Goal: Task Accomplishment & Management: Use online tool/utility

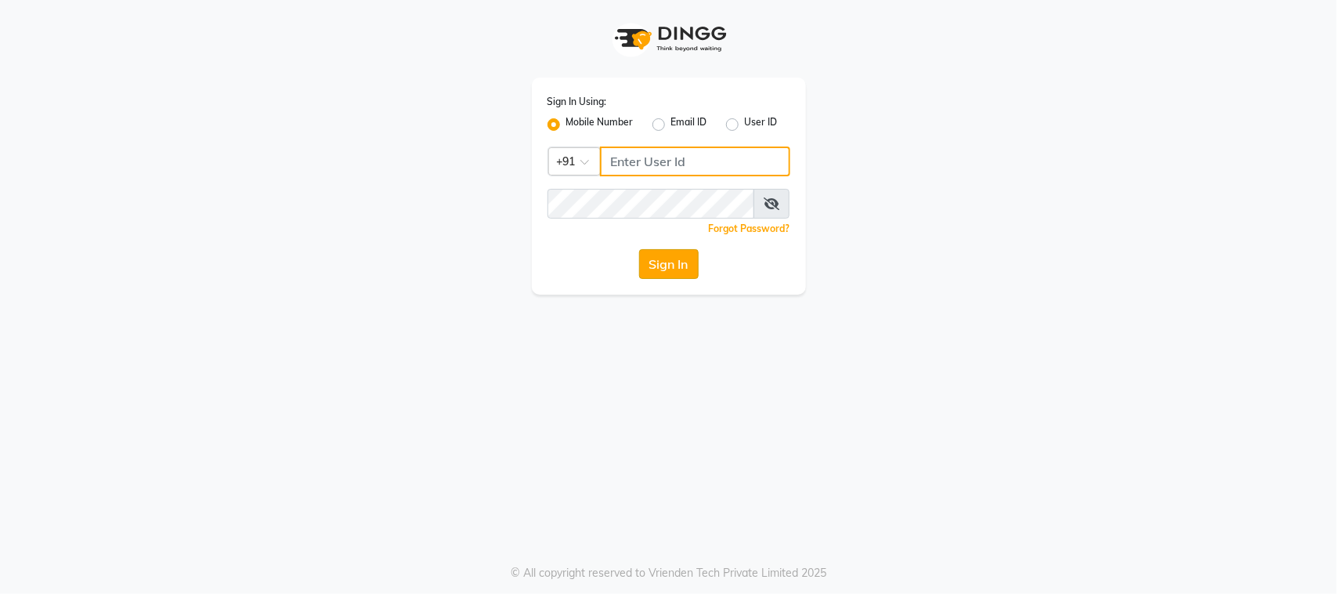
type input "8169038898"
click at [666, 270] on button "Sign In" at bounding box center [669, 264] width 60 height 30
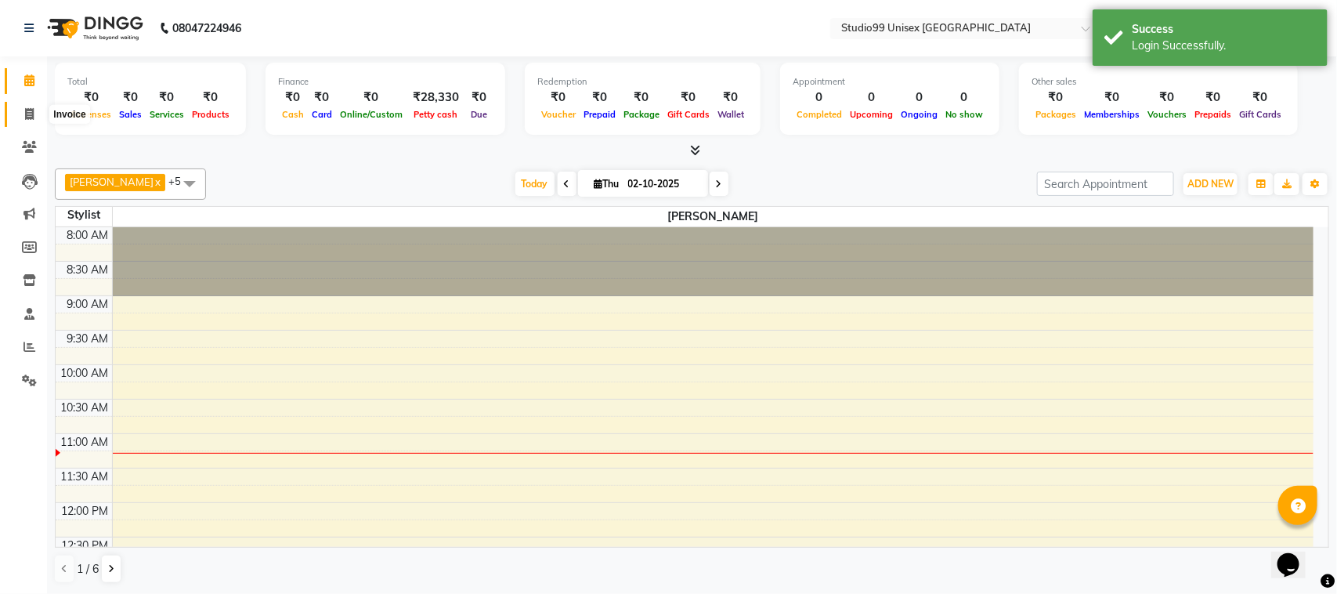
click at [24, 120] on span at bounding box center [29, 115] width 27 height 18
select select "9023"
select select "service"
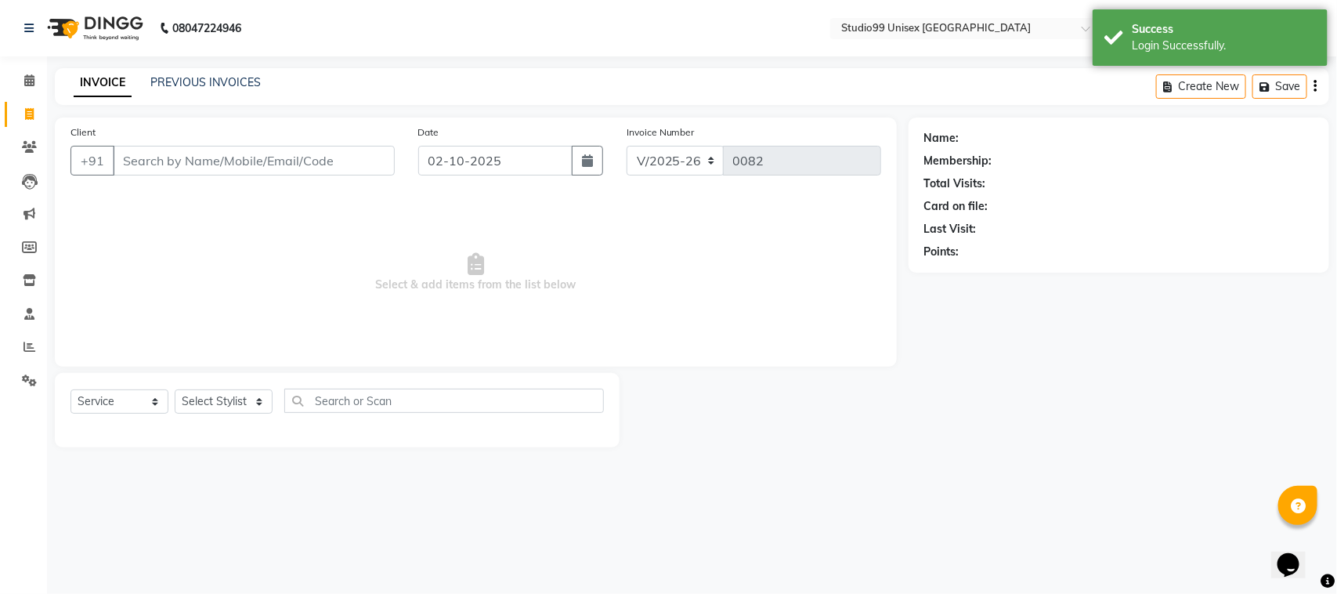
click at [126, 164] on input "Client" at bounding box center [254, 161] width 282 height 30
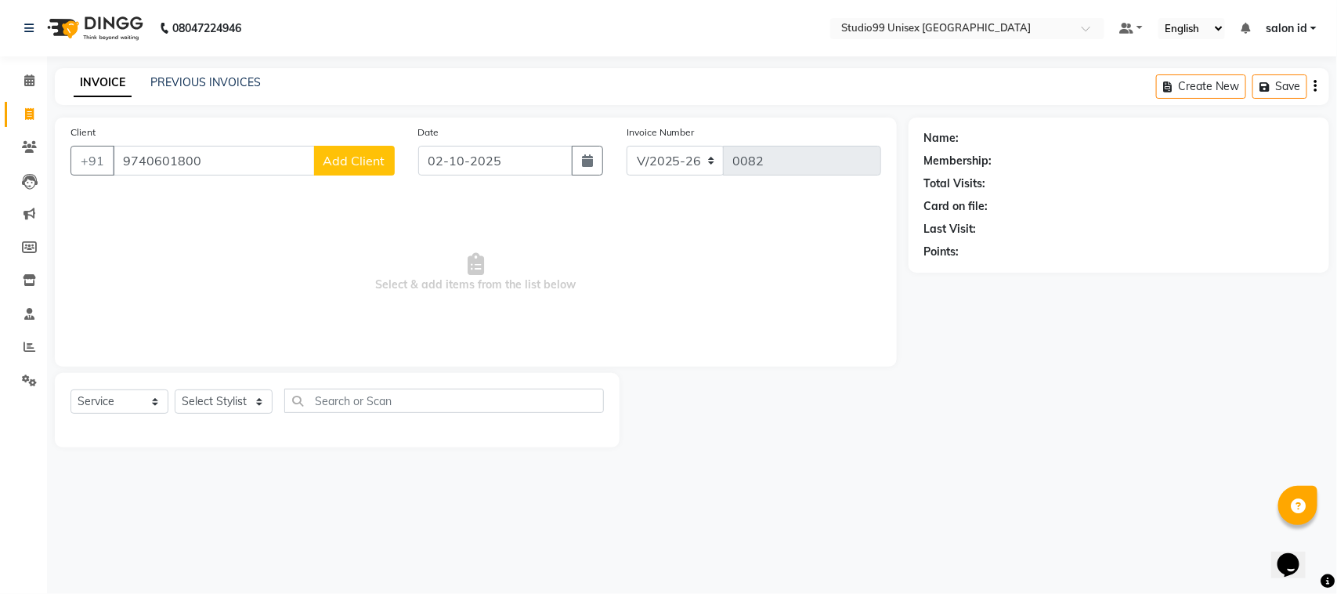
type input "9740601800"
click at [338, 153] on span "Add Client" at bounding box center [354, 161] width 62 height 16
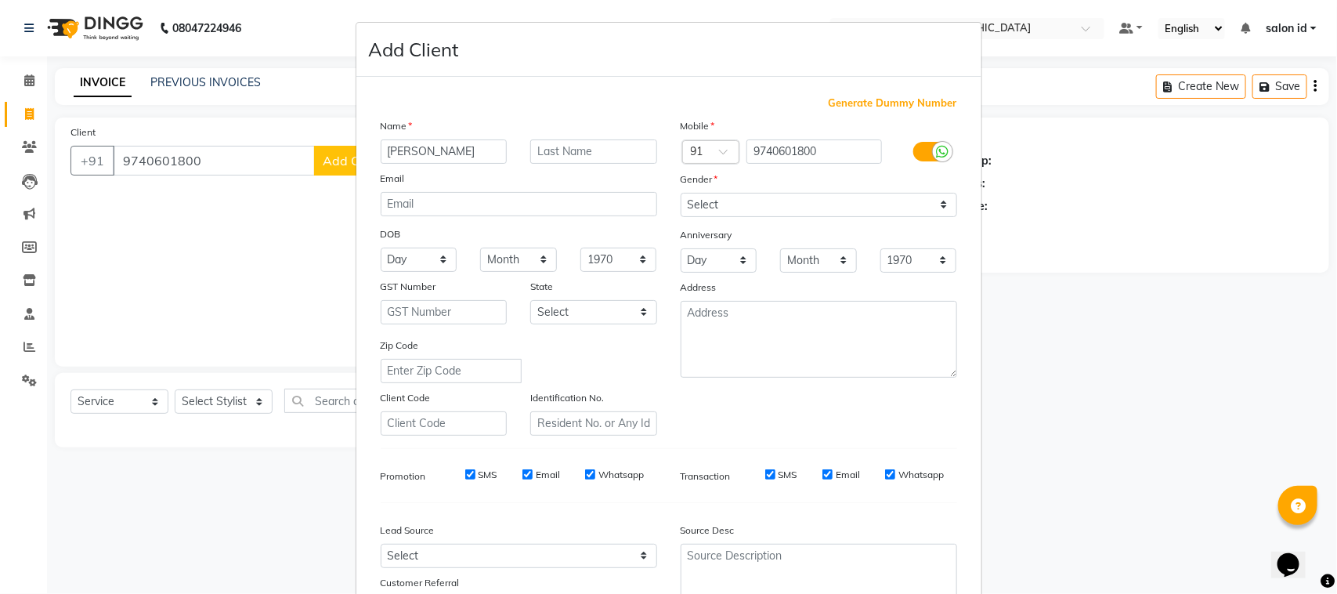
type input "[PERSON_NAME]"
click at [608, 154] on input "text" at bounding box center [593, 151] width 127 height 24
type input "[PERSON_NAME]"
click at [779, 194] on select "Select [DEMOGRAPHIC_DATA] [DEMOGRAPHIC_DATA] Other Prefer Not To Say" at bounding box center [819, 205] width 276 height 24
select select "[DEMOGRAPHIC_DATA]"
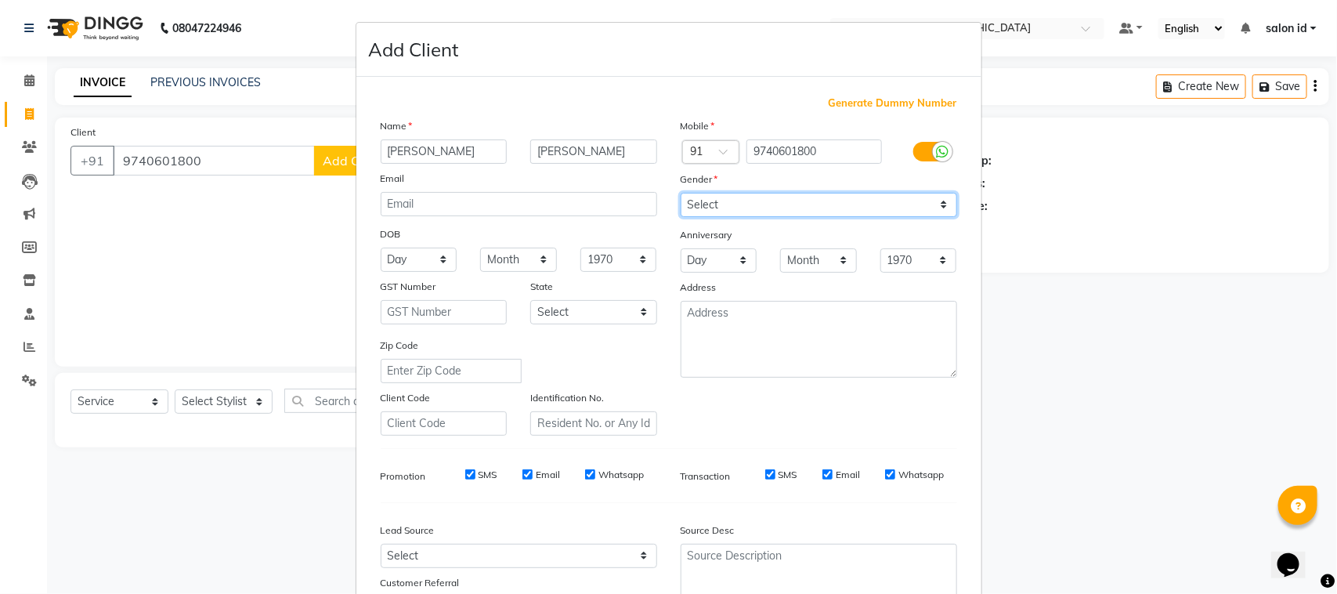
click at [681, 193] on select "Select [DEMOGRAPHIC_DATA] [DEMOGRAPHIC_DATA] Other Prefer Not To Say" at bounding box center [819, 205] width 276 height 24
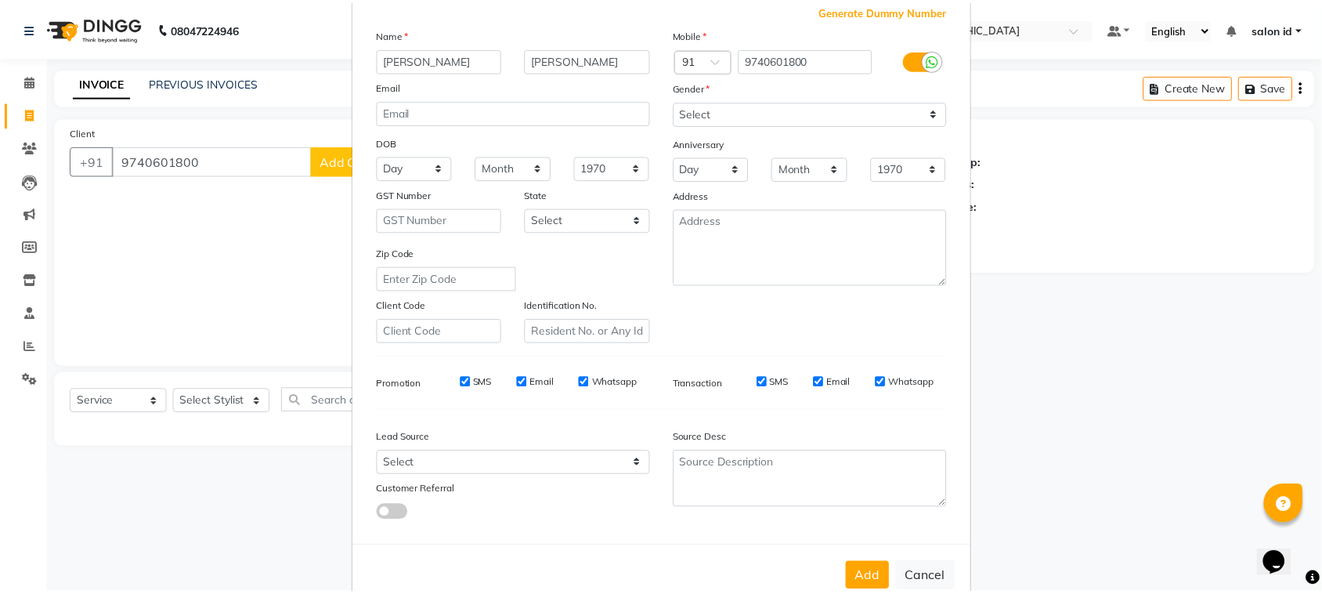
scroll to position [123, 0]
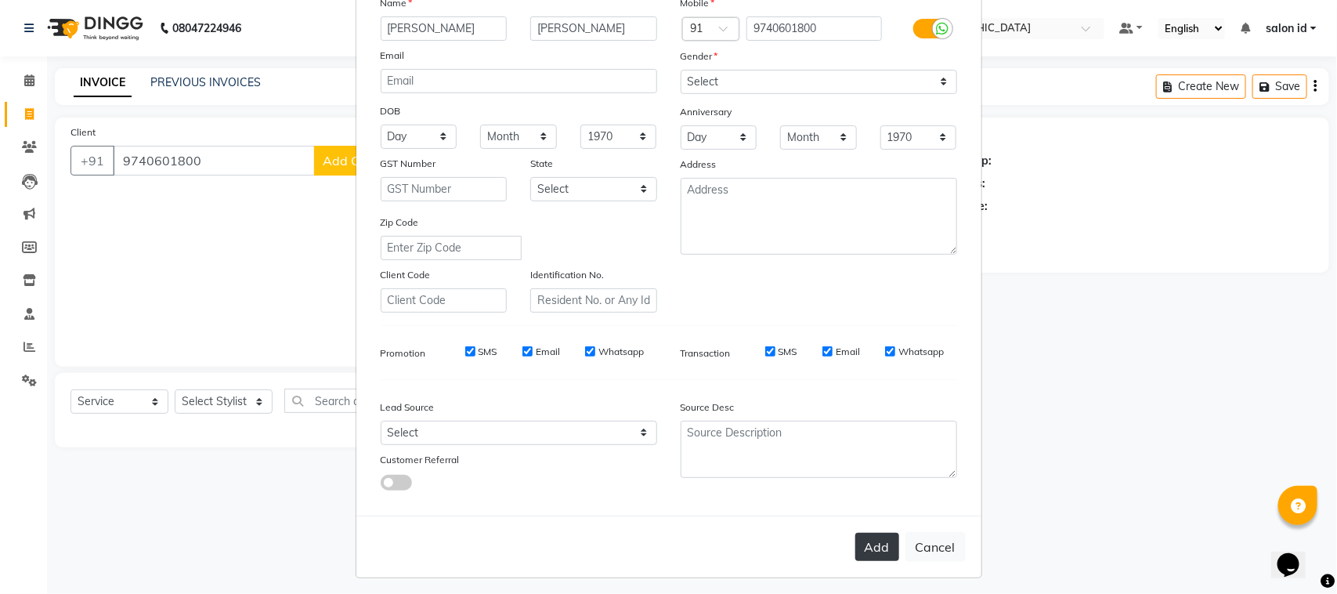
click at [870, 535] on button "Add" at bounding box center [877, 547] width 44 height 28
select select
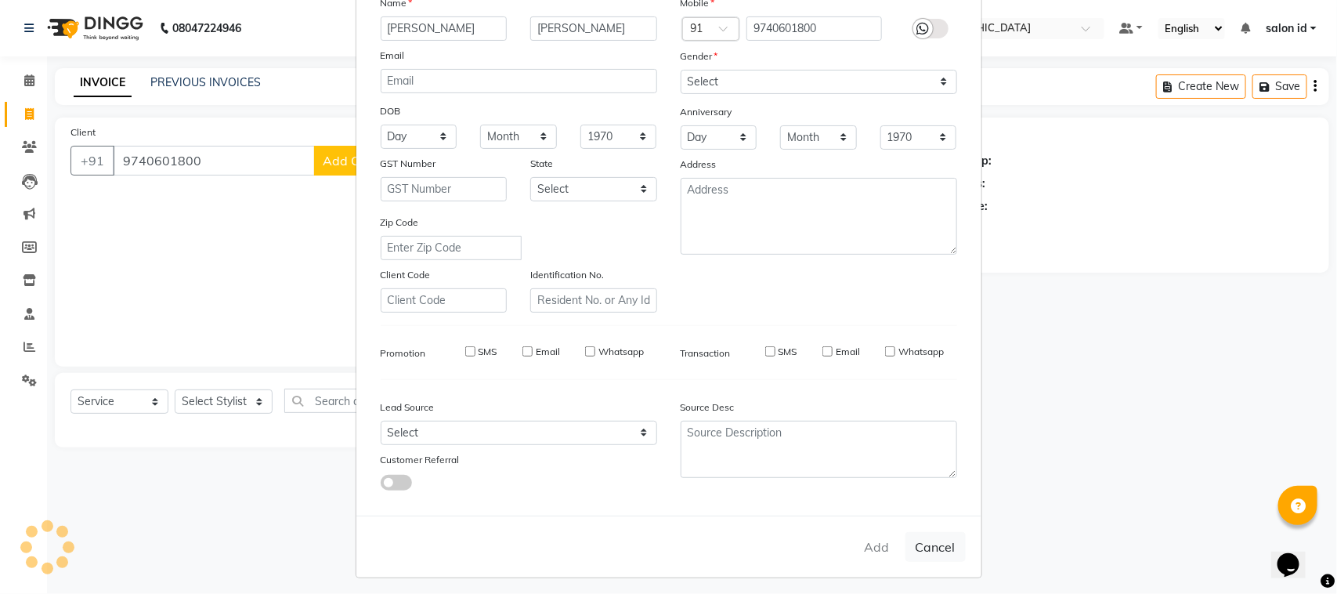
select select
checkbox input "false"
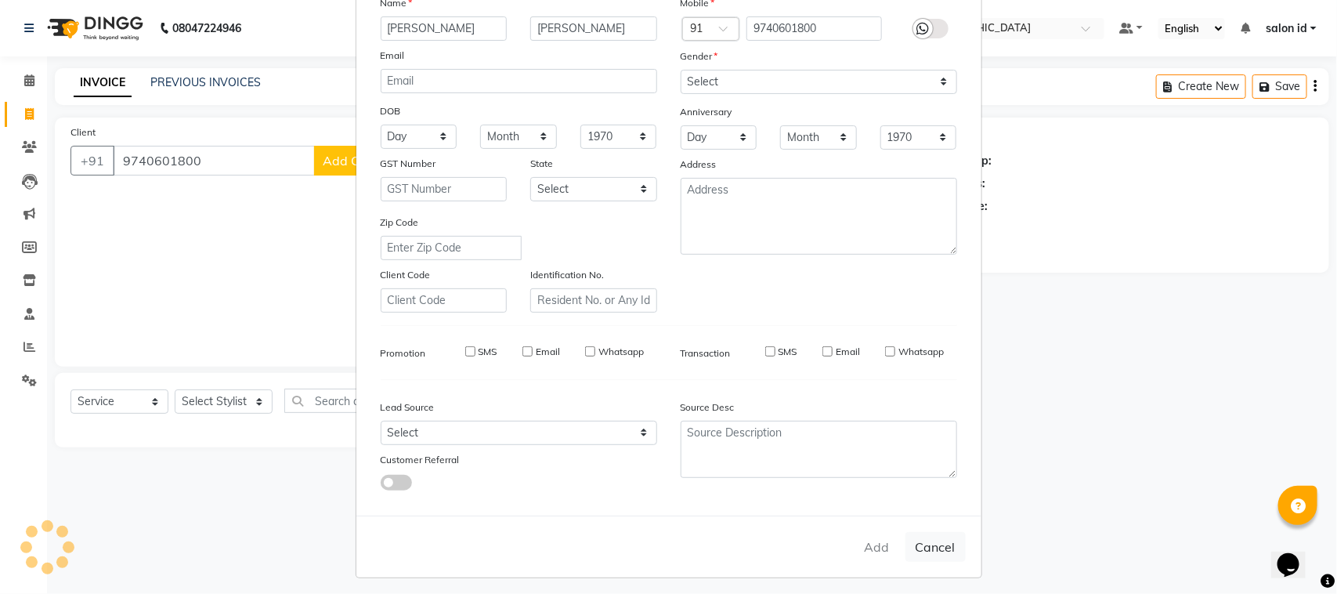
checkbox input "false"
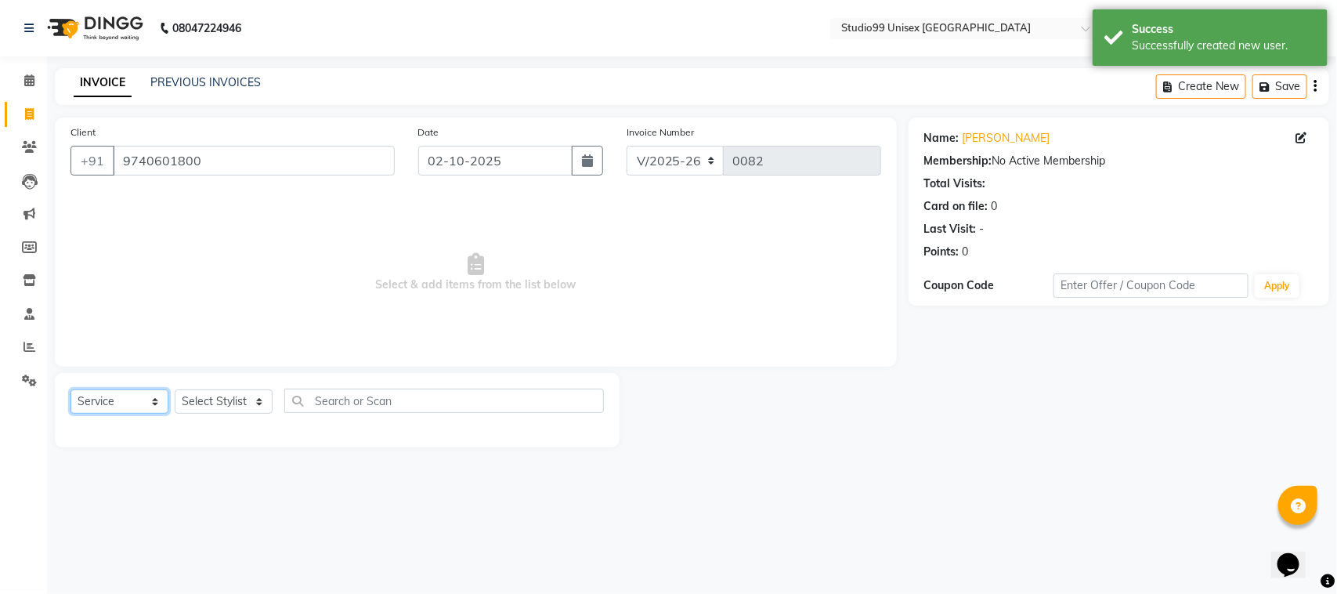
click at [130, 402] on select "Select Service Product Membership Package Voucher Prepaid Gift Card" at bounding box center [119, 401] width 98 height 24
click at [70, 389] on select "Select Service Product Membership Package Voucher Prepaid Gift Card" at bounding box center [119, 401] width 98 height 24
click at [233, 394] on select "Select Stylist [PERSON_NAME] [PERSON_NAME] salon id [PERSON_NAME] [PERSON_NAME]…" at bounding box center [224, 401] width 98 height 24
select select "92948"
click at [175, 389] on select "Select Stylist [PERSON_NAME] [PERSON_NAME] salon id [PERSON_NAME] [PERSON_NAME]…" at bounding box center [224, 401] width 98 height 24
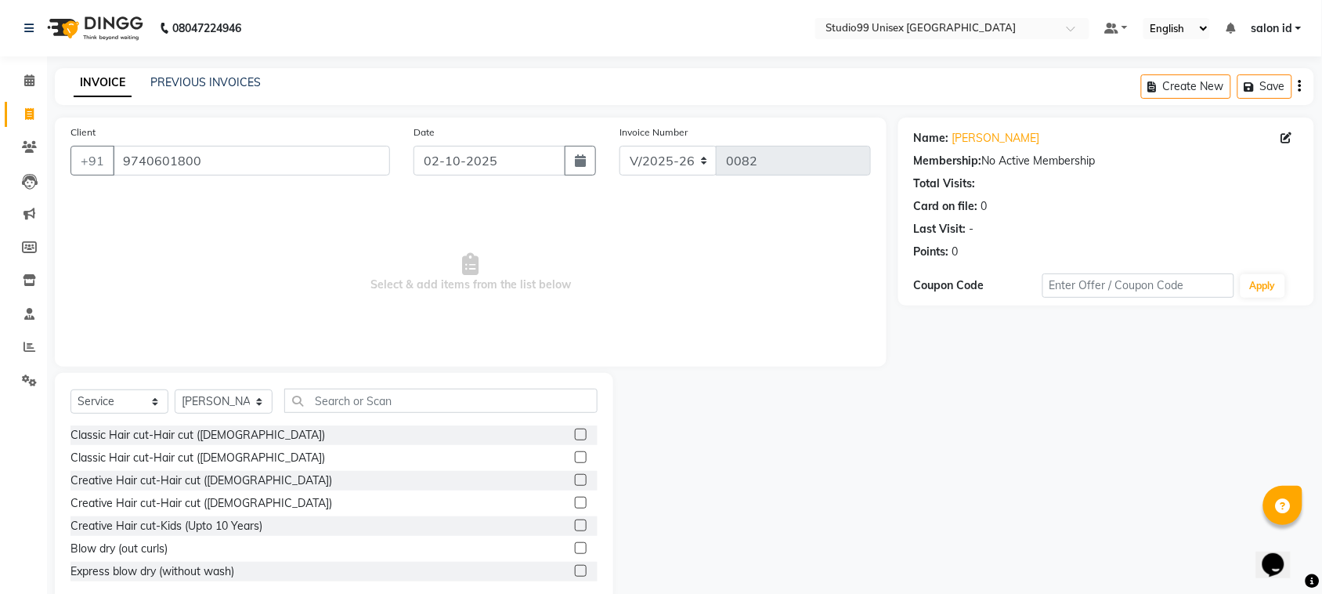
click at [231, 435] on div "Classic Hair cut-Hair cut ([DEMOGRAPHIC_DATA])" at bounding box center [333, 435] width 527 height 20
click at [575, 427] on div at bounding box center [586, 435] width 23 height 20
click at [575, 429] on label at bounding box center [581, 434] width 12 height 12
click at [575, 430] on input "checkbox" at bounding box center [580, 435] width 10 height 10
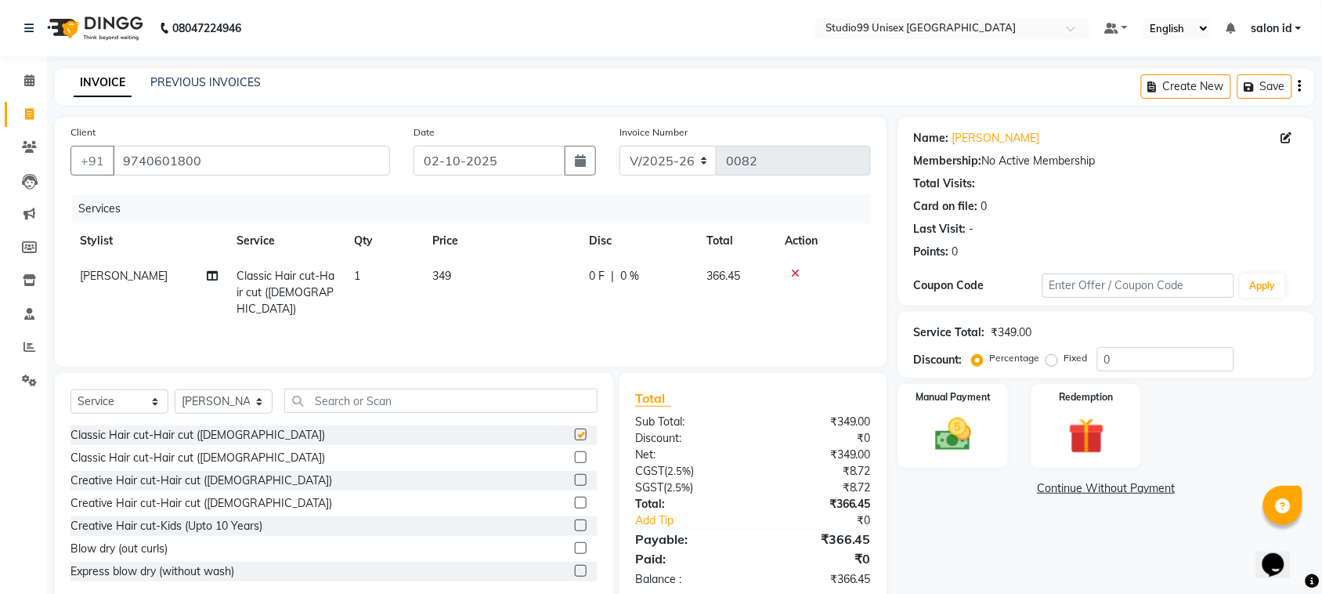
checkbox input "false"
click at [631, 274] on span "0 %" at bounding box center [629, 276] width 19 height 16
select select "92948"
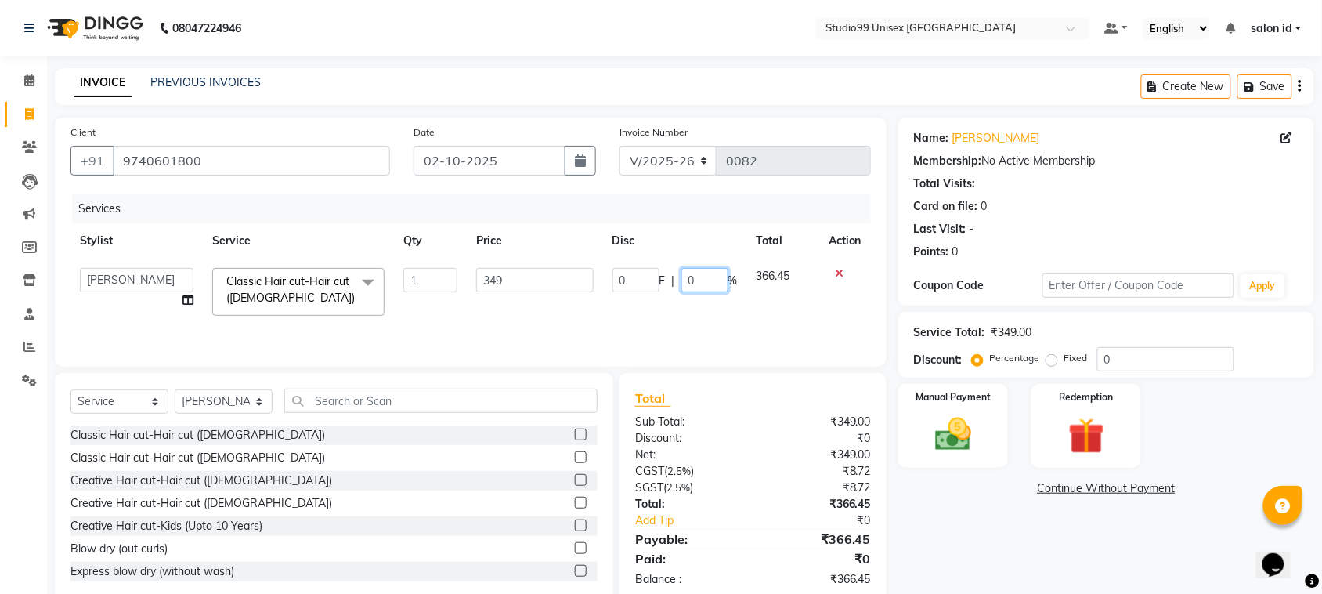
click at [690, 283] on input "0" at bounding box center [704, 280] width 47 height 24
type input "50"
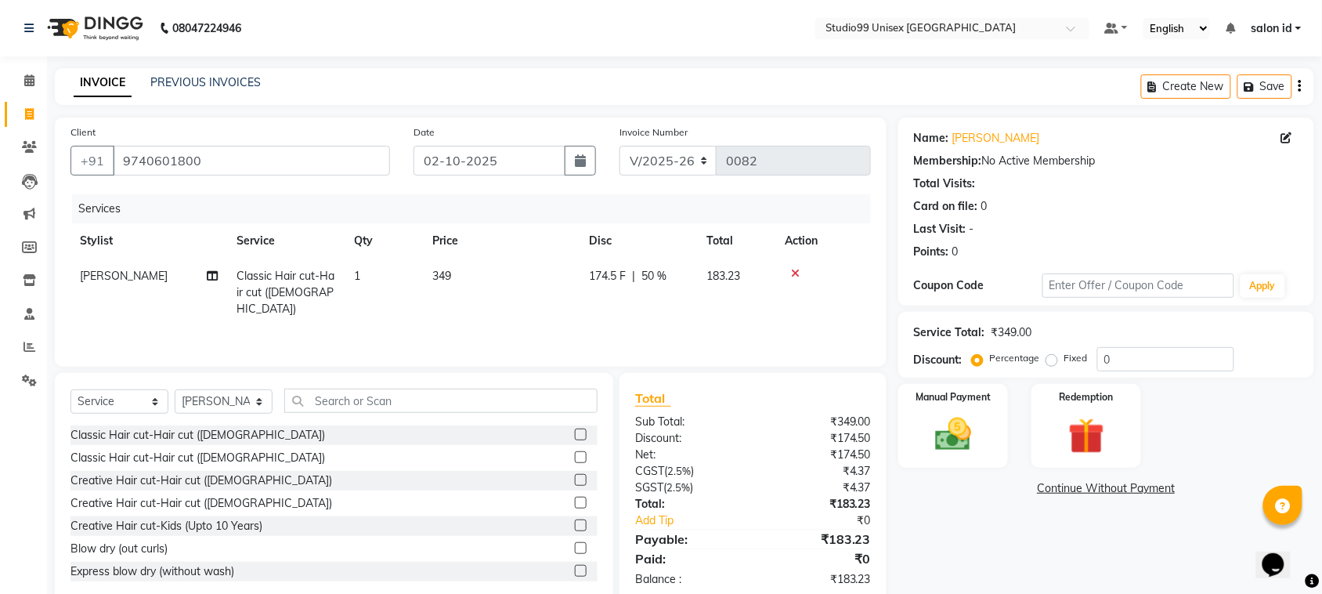
click at [707, 315] on div "Services Stylist Service Qty Price Disc Total Action [PERSON_NAME] Classic Hair…" at bounding box center [470, 272] width 800 height 157
click at [958, 431] on img at bounding box center [953, 434] width 61 height 43
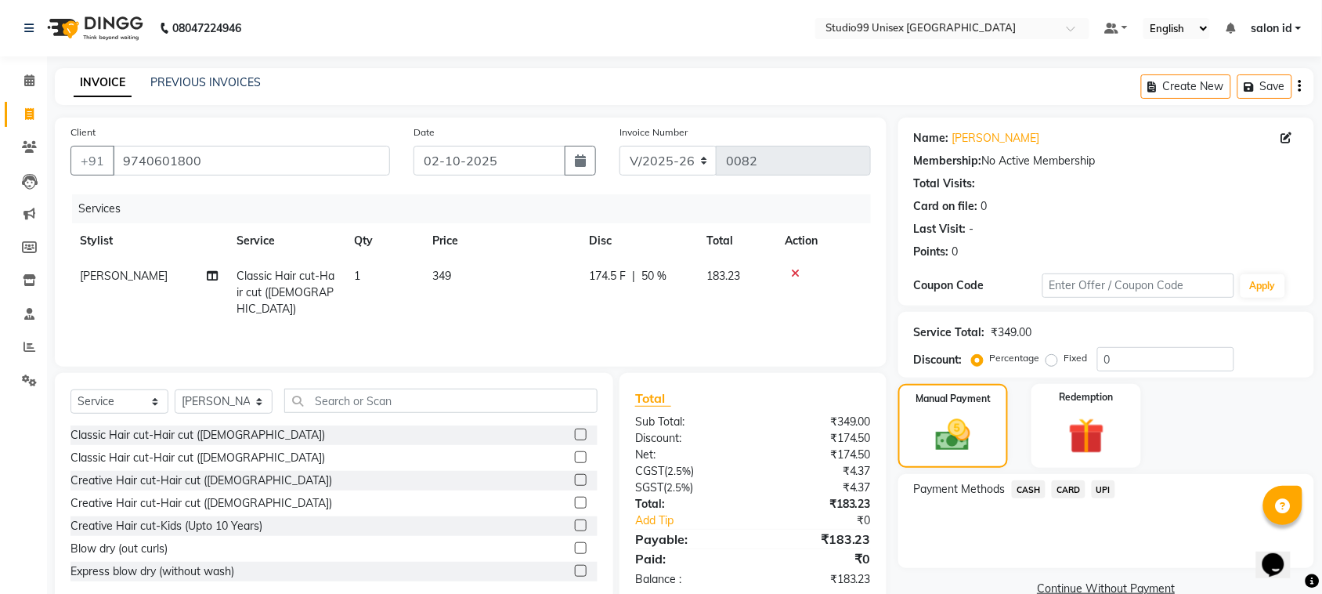
click at [1098, 488] on span "UPI" at bounding box center [1104, 489] width 24 height 18
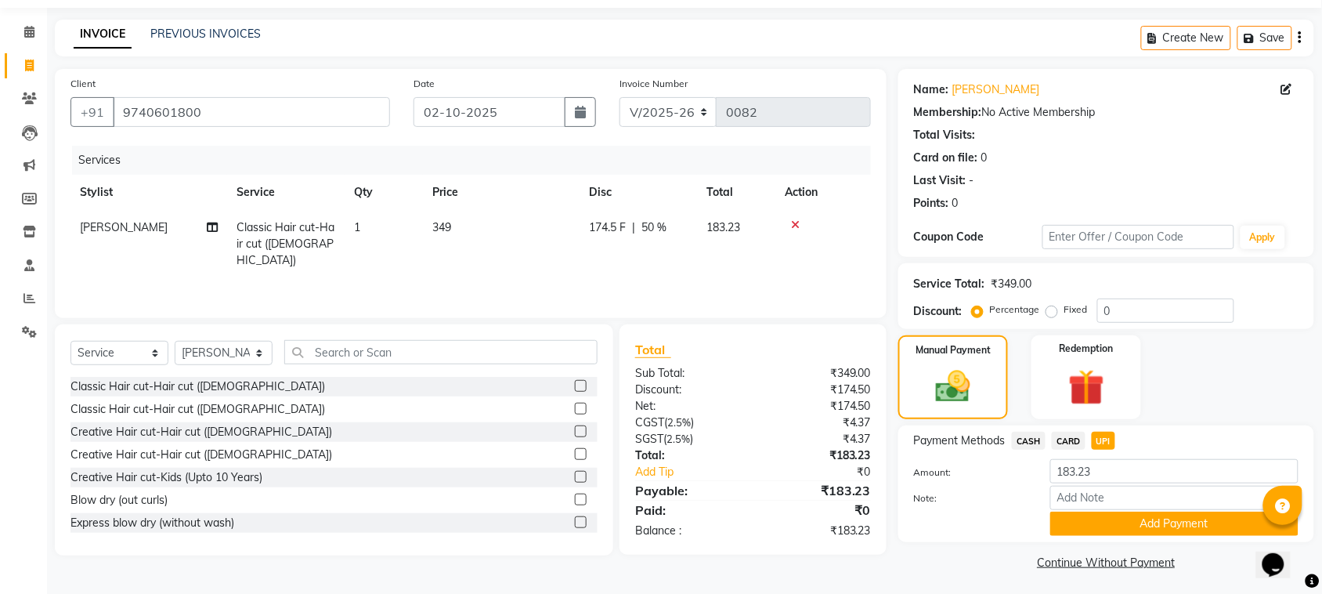
scroll to position [52, 0]
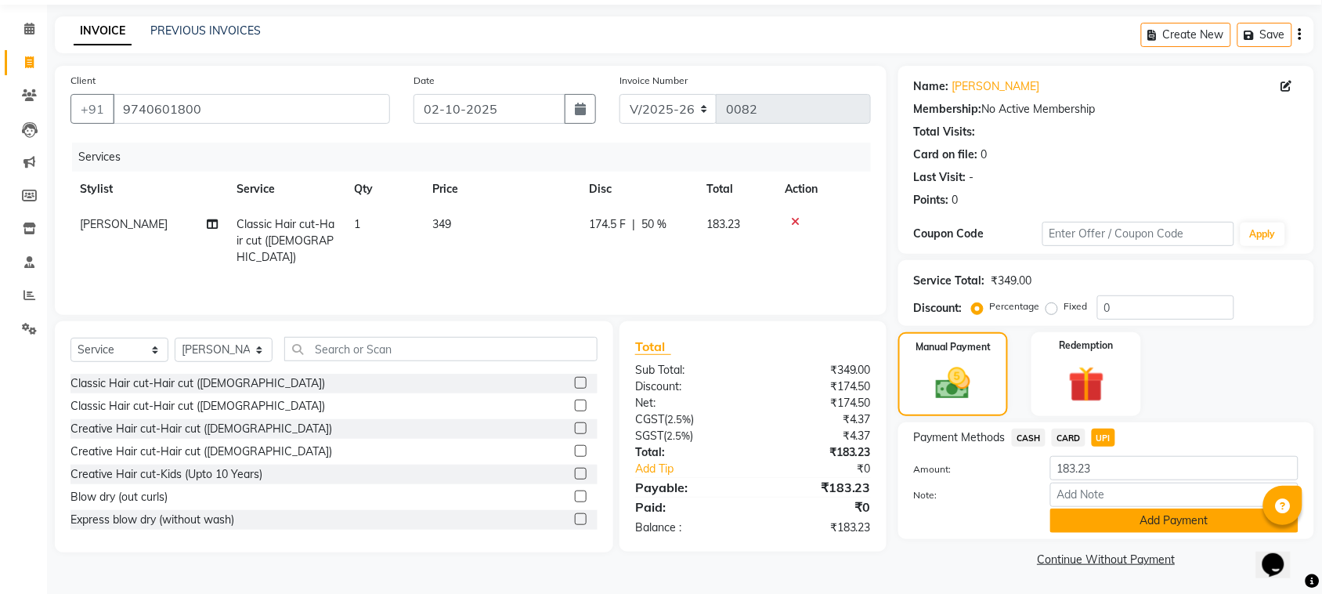
click at [1137, 518] on button "Add Payment" at bounding box center [1174, 520] width 248 height 24
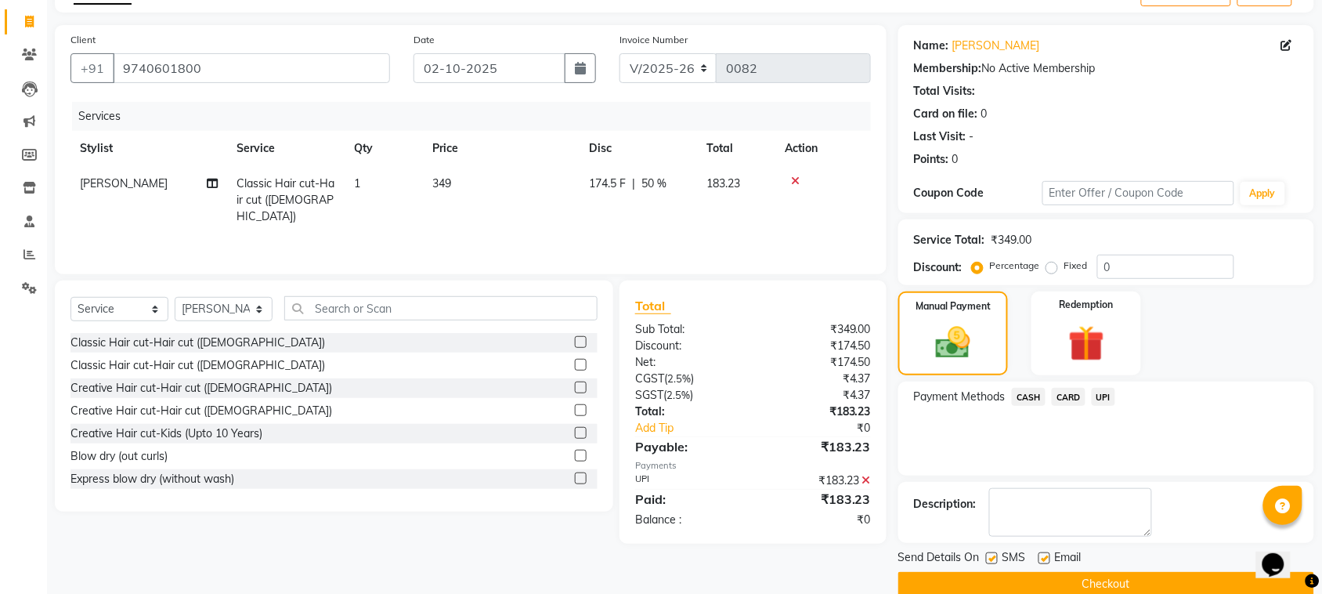
scroll to position [118, 0]
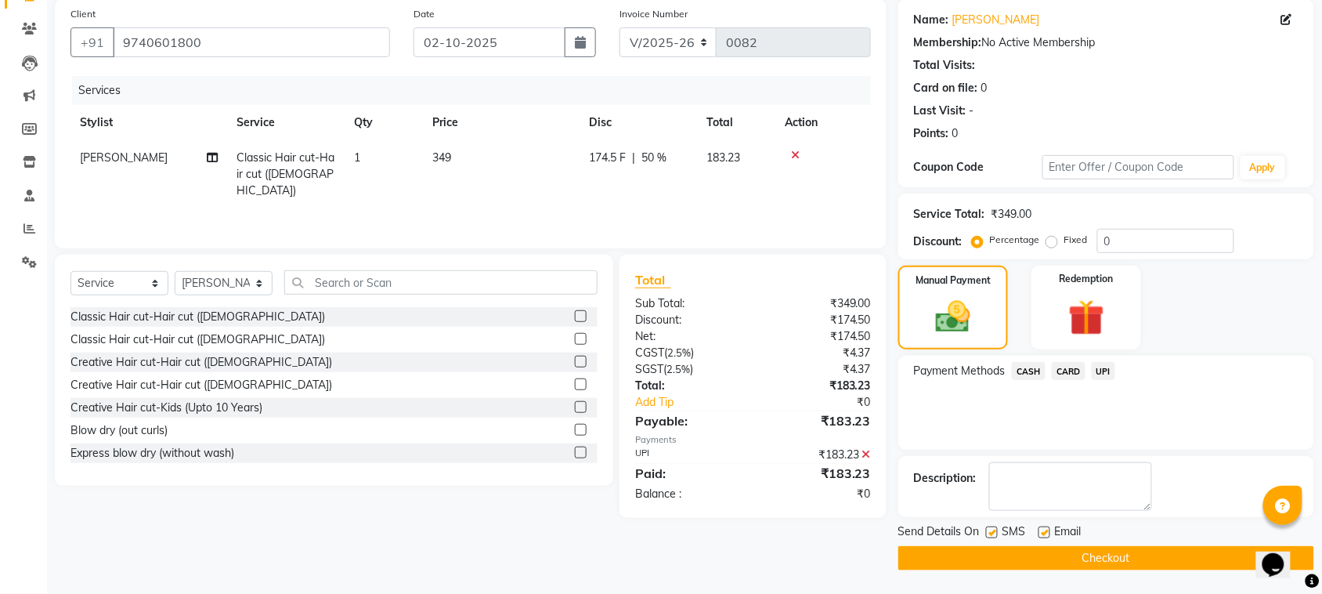
click at [1128, 558] on button "Checkout" at bounding box center [1106, 558] width 416 height 24
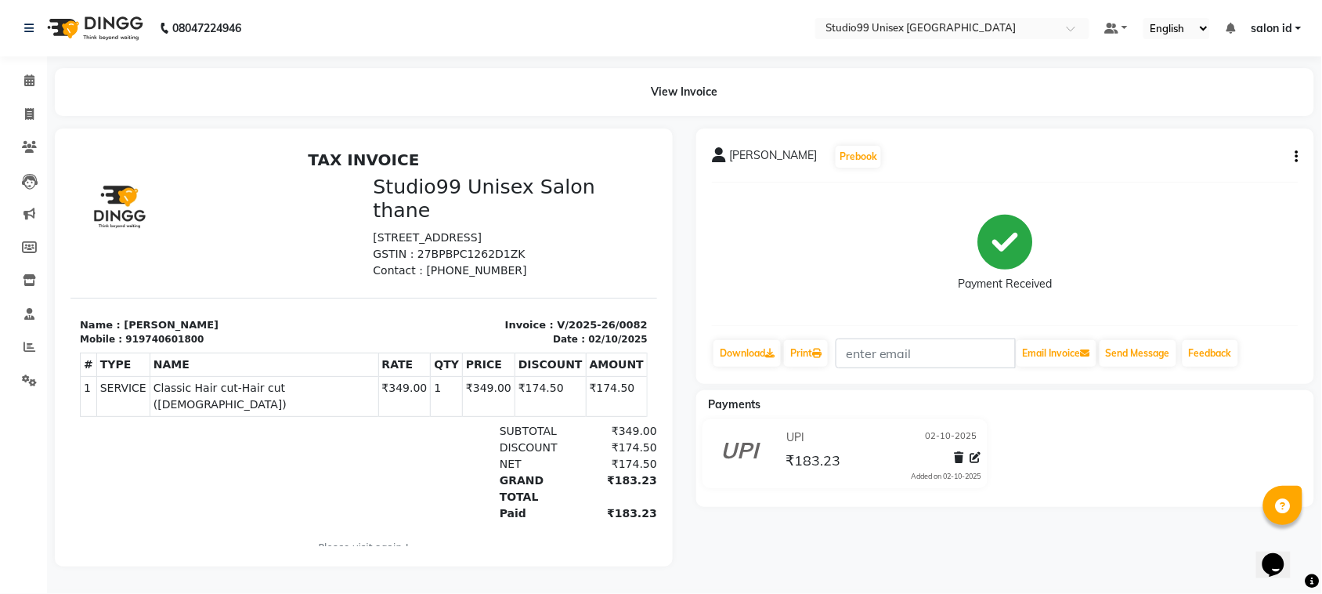
drag, startPoint x: 463, startPoint y: 256, endPoint x: 405, endPoint y: 259, distance: 58.0
click at [405, 262] on p "Contact : [PHONE_NUMBER]" at bounding box center [510, 270] width 275 height 16
click at [24, 123] on link "Invoice" at bounding box center [24, 115] width 38 height 26
select select "9023"
select select "service"
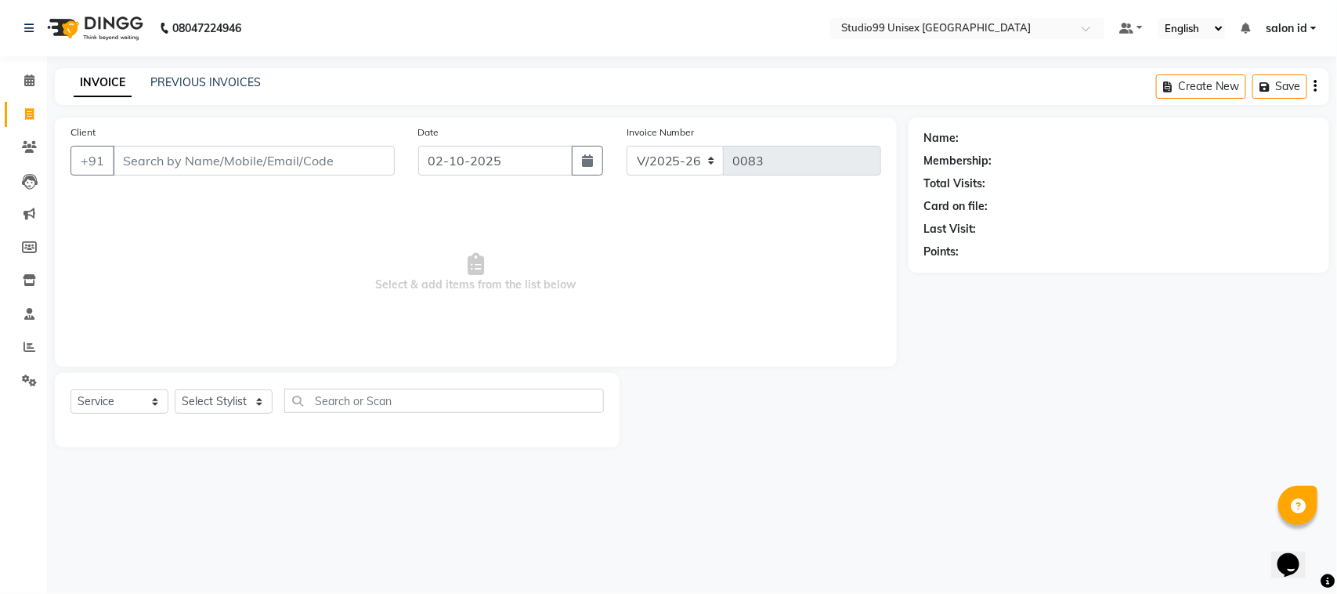
click at [161, 166] on input "Client" at bounding box center [254, 161] width 282 height 30
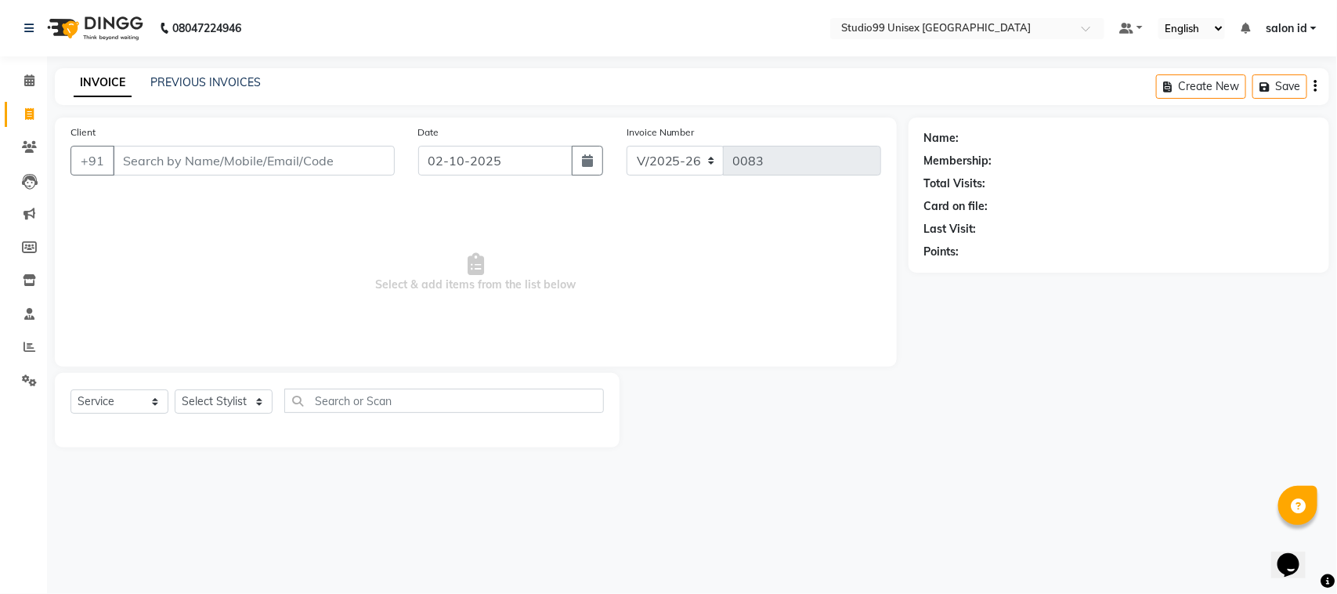
click at [161, 166] on input "Client" at bounding box center [254, 161] width 282 height 30
type input "9740621800"
click at [341, 163] on span "Add Client" at bounding box center [354, 161] width 62 height 16
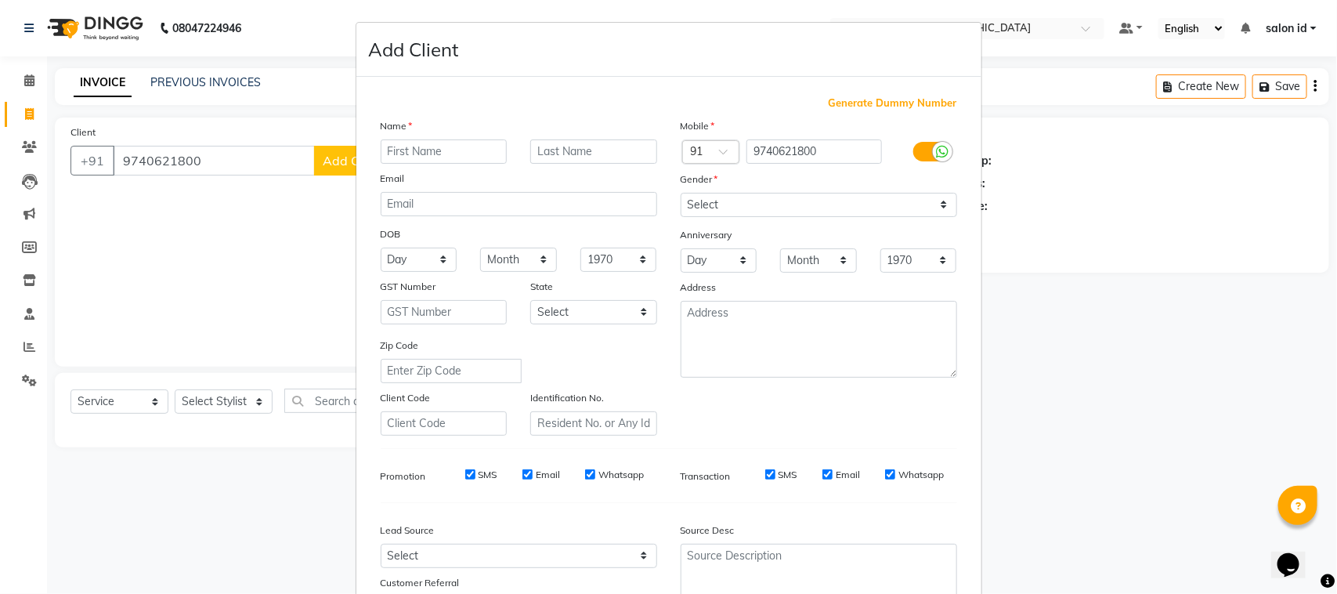
click at [317, 219] on ngb-modal-window "Add Client Generate Dummy Number Name Email DOB Day 01 02 03 04 05 06 07 08 09 …" at bounding box center [668, 297] width 1337 height 594
drag, startPoint x: 317, startPoint y: 219, endPoint x: 248, endPoint y: 220, distance: 68.9
click at [248, 220] on ngb-modal-window "Add Client Generate Dummy Number Name Email DOB Day 01 02 03 04 05 06 07 08 09 …" at bounding box center [668, 297] width 1337 height 594
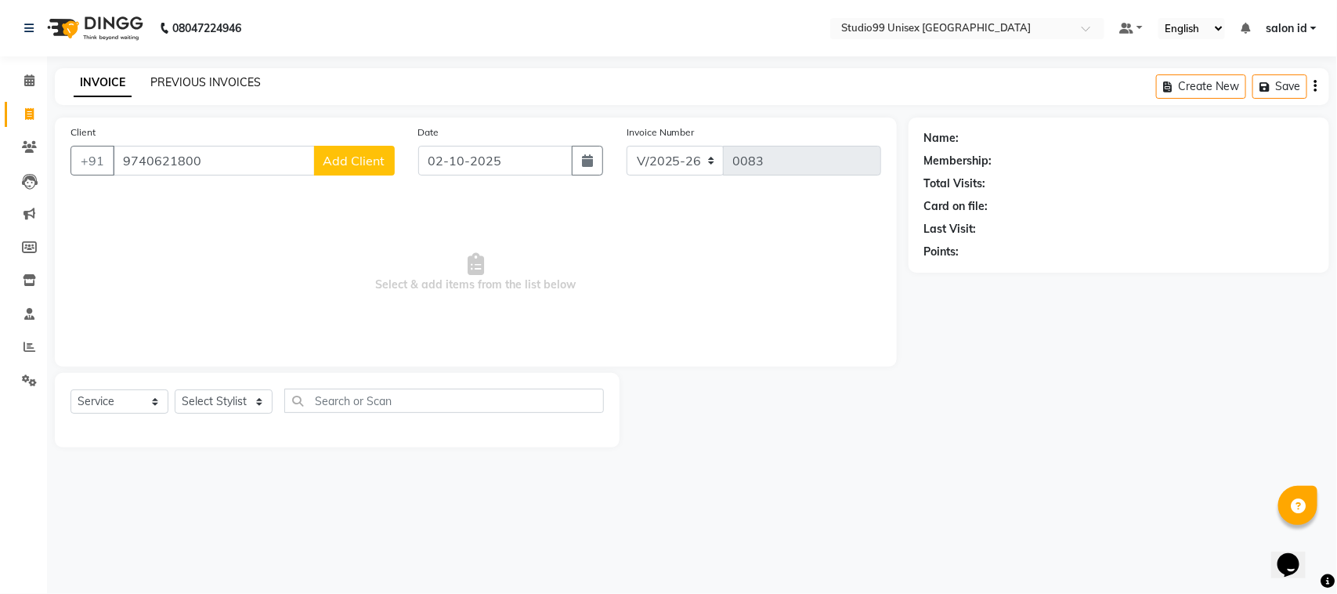
click at [169, 86] on link "PREVIOUS INVOICES" at bounding box center [205, 82] width 110 height 14
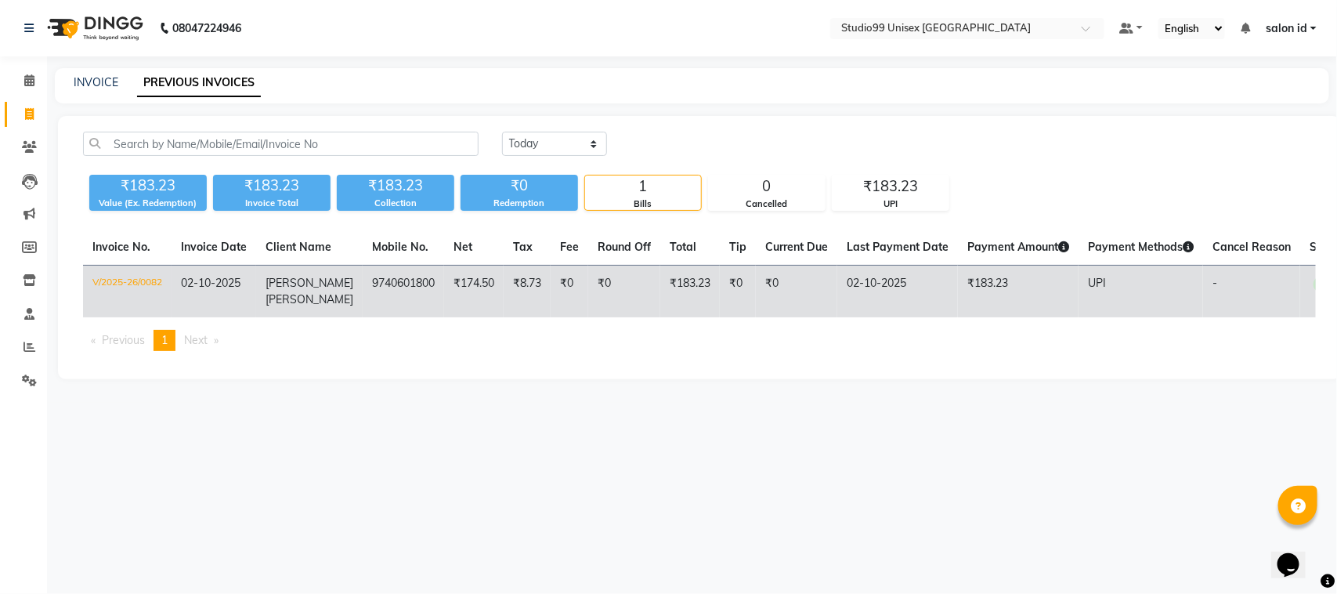
click at [363, 282] on td "9740601800" at bounding box center [403, 291] width 81 height 52
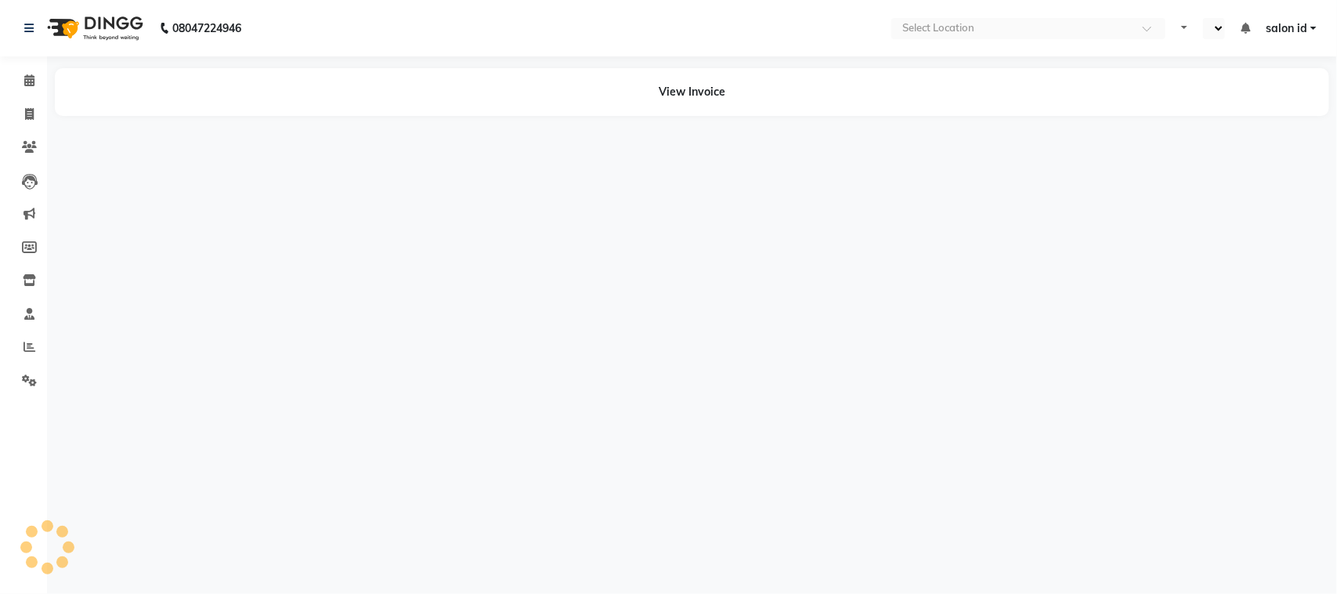
select select "en"
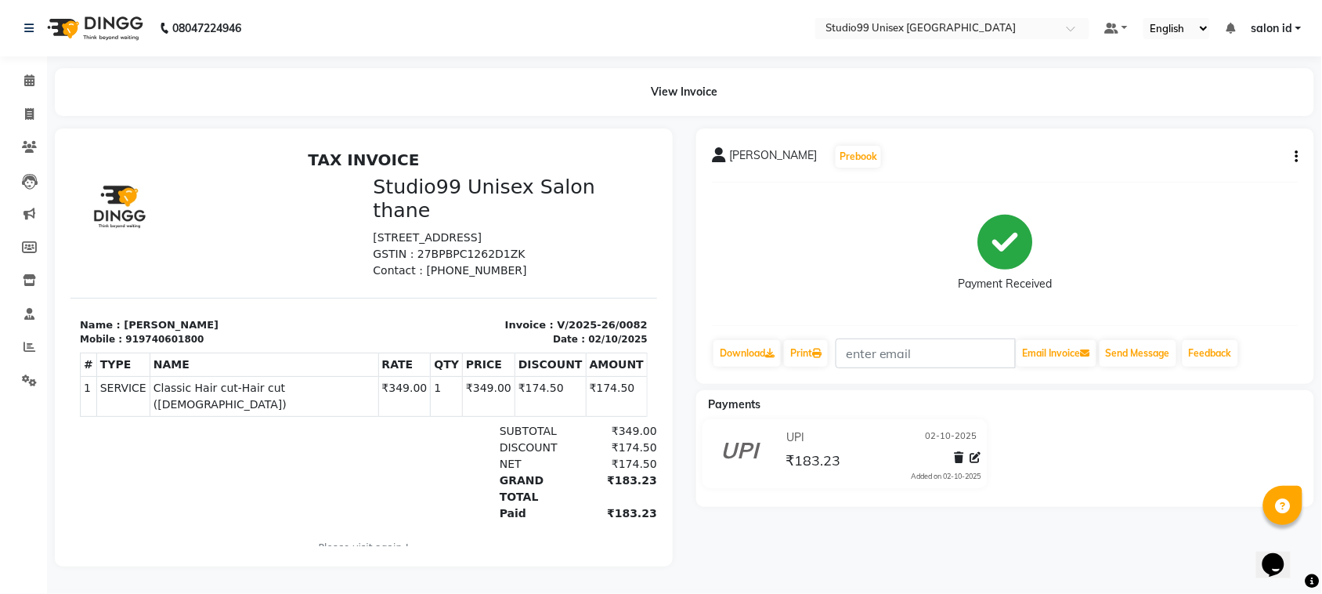
click at [1293, 153] on button "button" at bounding box center [1293, 157] width 9 height 16
click at [1233, 180] on div "Edit Invoice" at bounding box center [1218, 177] width 107 height 20
select select "service"
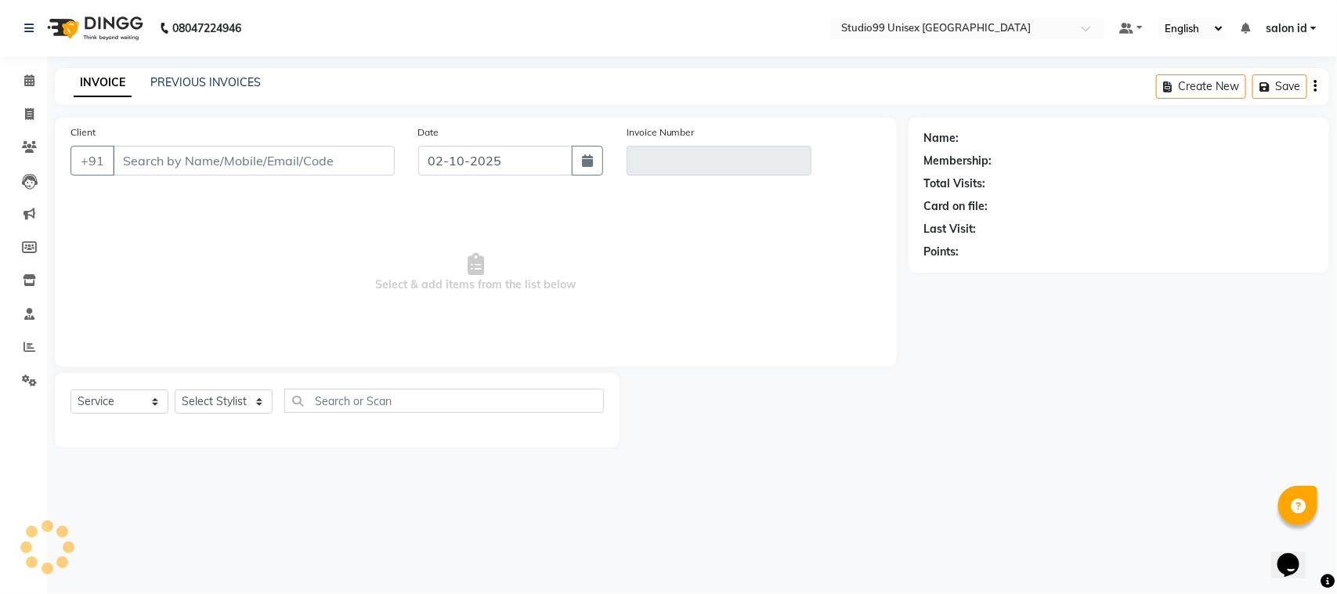
type input "9740601800"
type input "V/2025-26/0082"
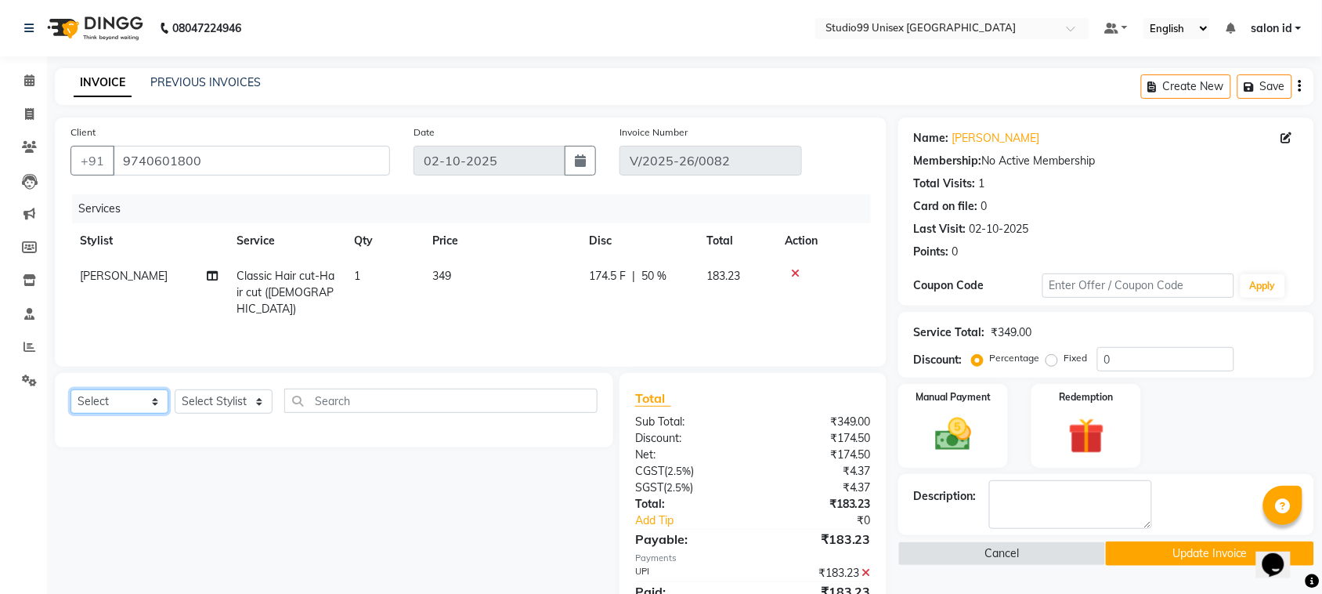
click at [141, 403] on select "Select Service Product Membership Package Voucher Prepaid Gift Card" at bounding box center [119, 401] width 98 height 24
select select "product"
click at [70, 389] on select "Select Service Product Membership Package Voucher Prepaid Gift Card" at bounding box center [119, 401] width 98 height 24
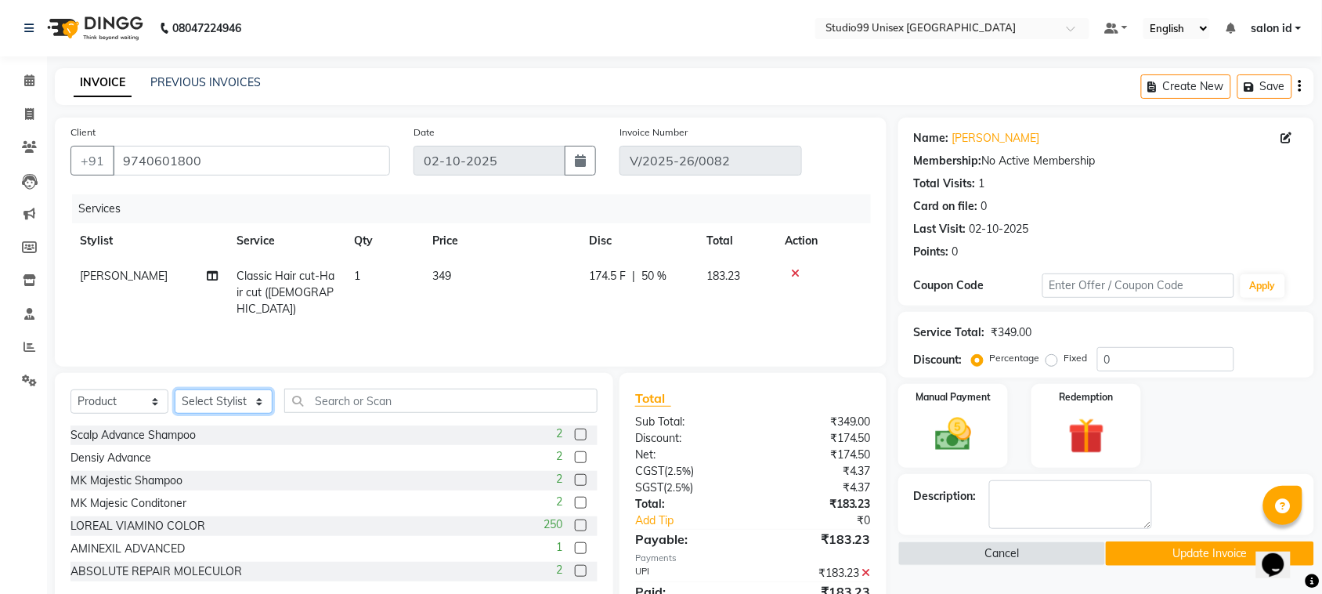
click at [200, 400] on select "Select Stylist [PERSON_NAME] [PERSON_NAME] salon id [PERSON_NAME] [PERSON_NAME]…" at bounding box center [224, 401] width 98 height 24
select select "92948"
click at [175, 389] on select "Select Stylist [PERSON_NAME] [PERSON_NAME] salon id [PERSON_NAME] [PERSON_NAME]…" at bounding box center [224, 401] width 98 height 24
click at [398, 401] on input "text" at bounding box center [440, 400] width 313 height 24
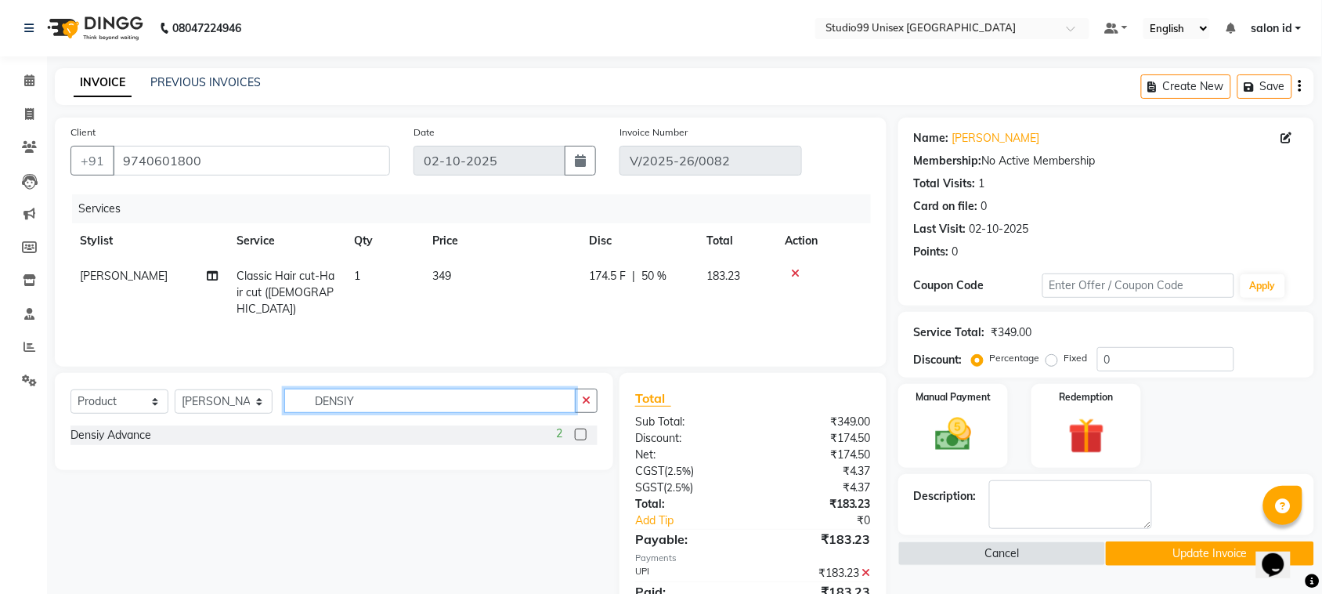
click at [523, 403] on input "DENSIY" at bounding box center [429, 400] width 291 height 24
type input "DENSIY"
click at [215, 432] on div "Densiy Advance 2" at bounding box center [333, 435] width 527 height 20
click at [103, 441] on div "Densiy Advance" at bounding box center [110, 435] width 81 height 16
checkbox input "false"
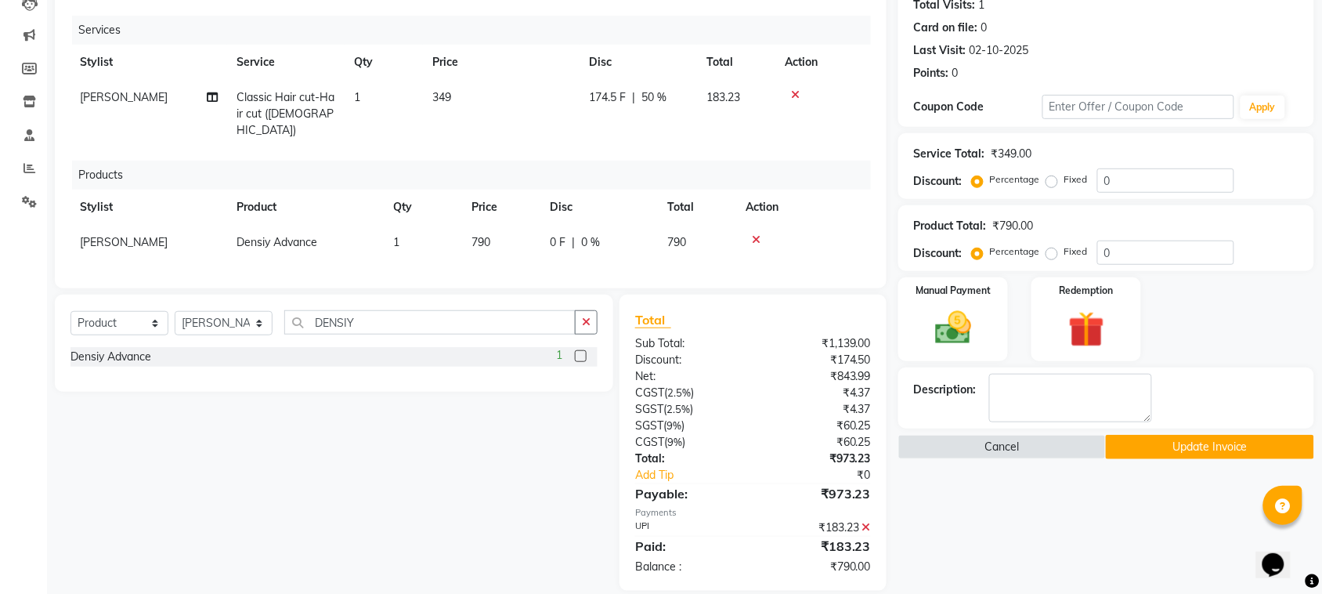
scroll to position [182, 0]
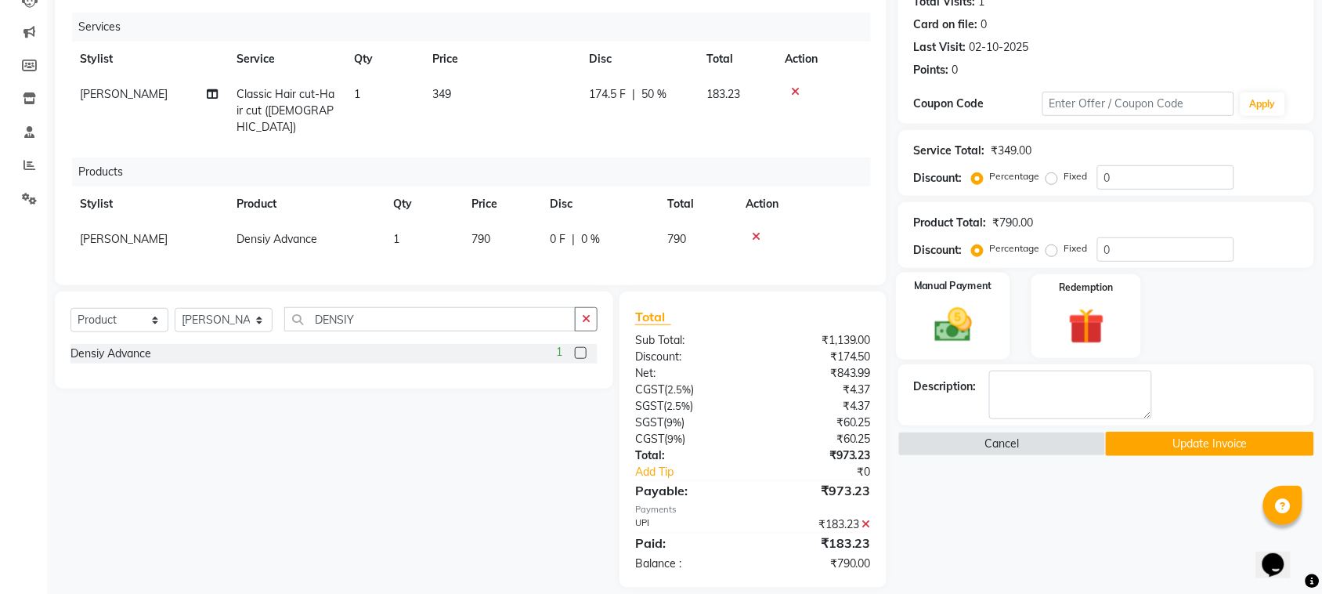
click at [975, 325] on img at bounding box center [953, 324] width 61 height 43
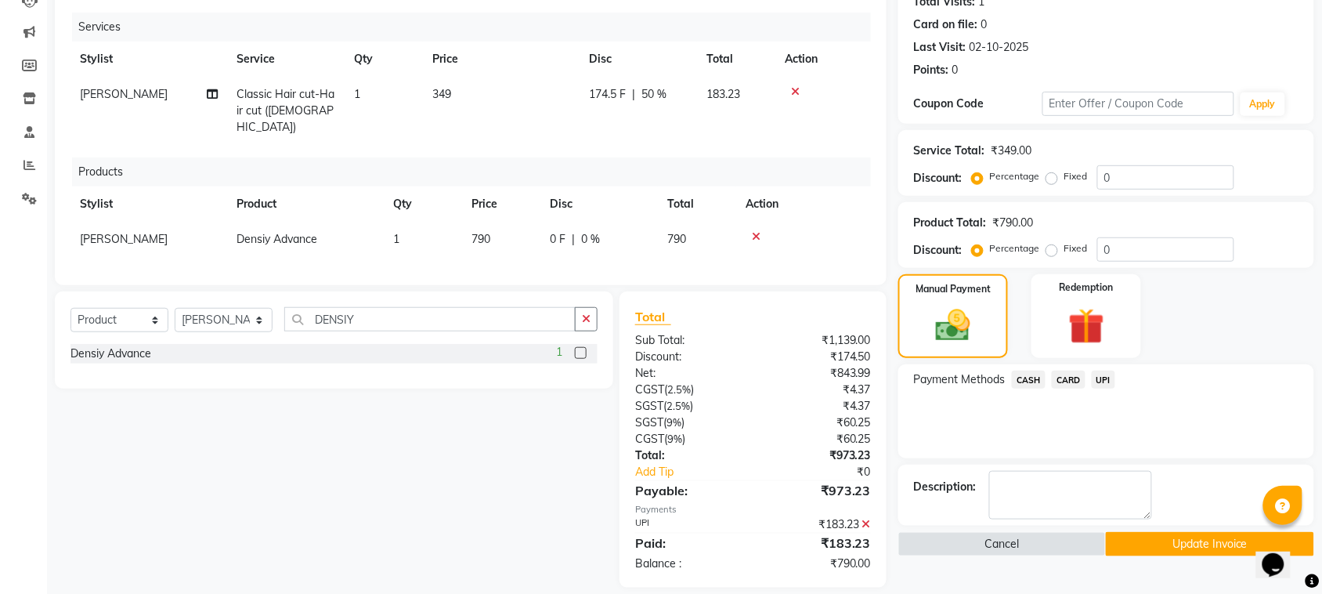
click at [1095, 377] on span "UPI" at bounding box center [1104, 379] width 24 height 18
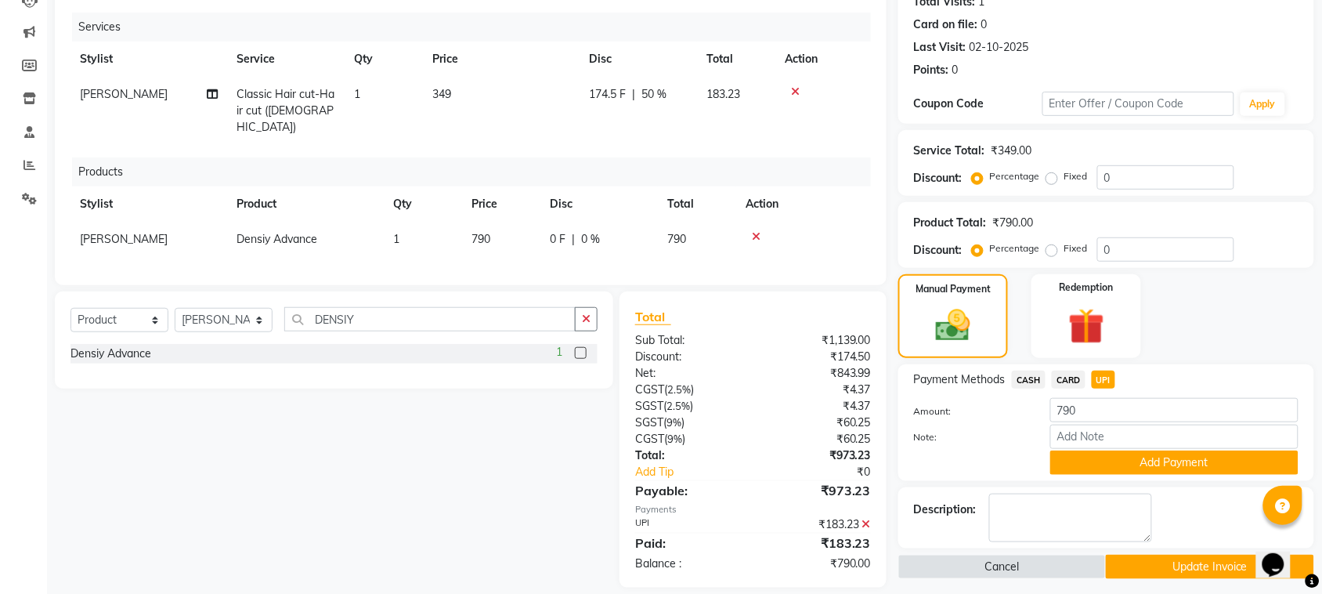
click at [1180, 566] on button "Update Invoice" at bounding box center [1210, 566] width 208 height 24
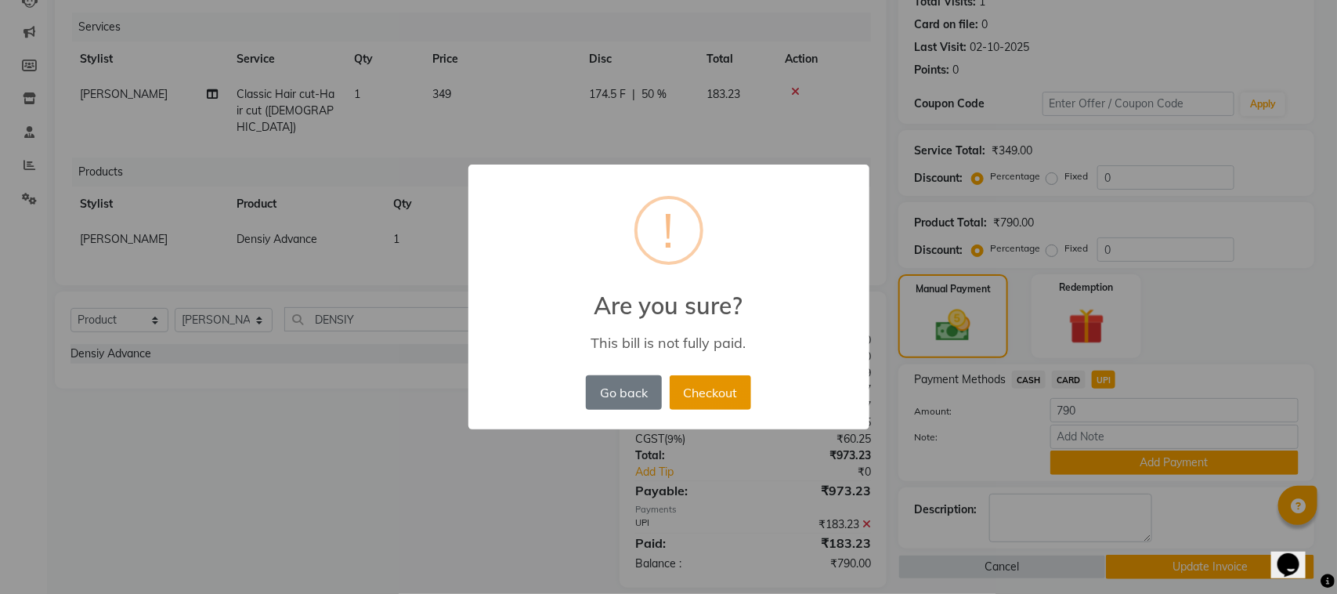
click at [722, 397] on button "Checkout" at bounding box center [710, 392] width 81 height 34
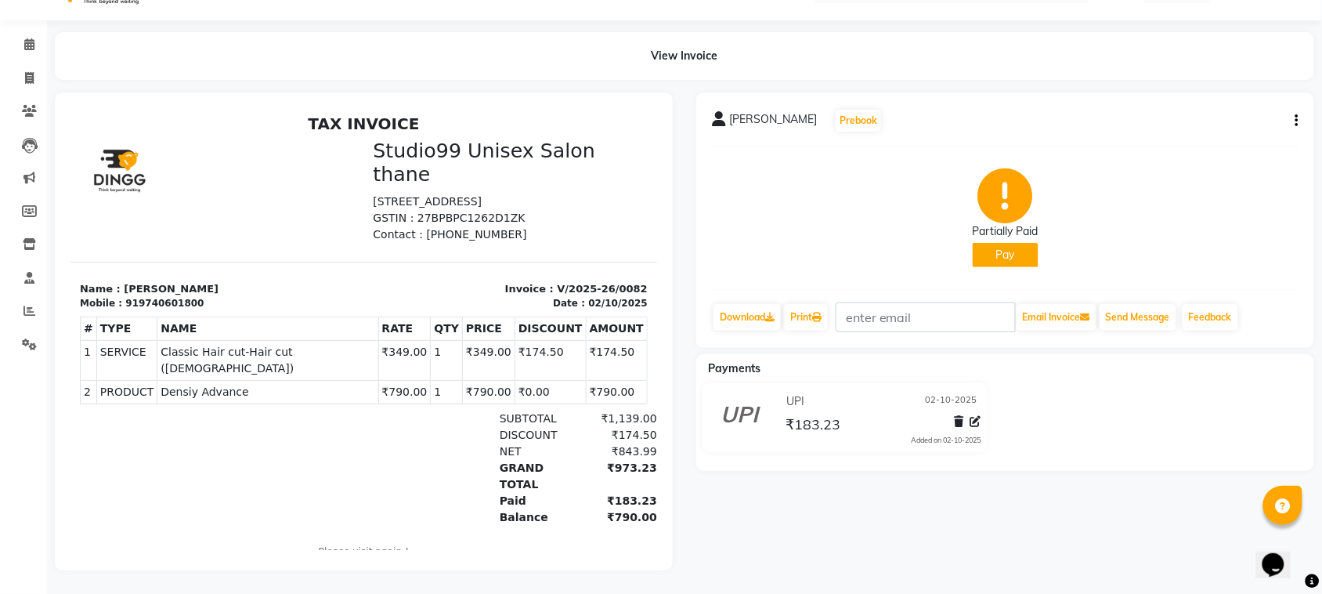
click at [803, 194] on div "Partially Paid Pay" at bounding box center [1005, 217] width 587 height 117
